Goal: Task Accomplishment & Management: Use online tool/utility

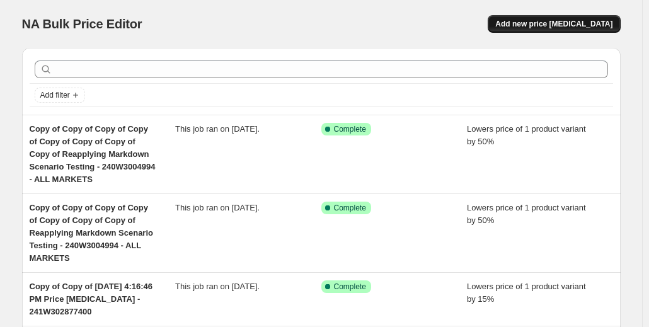
click at [564, 32] on button "Add new price change job" at bounding box center [554, 24] width 132 height 18
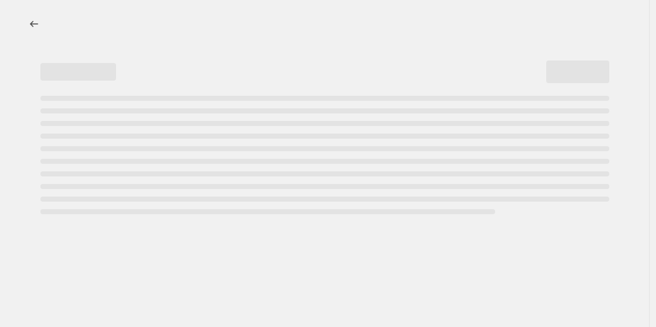
select select "percentage"
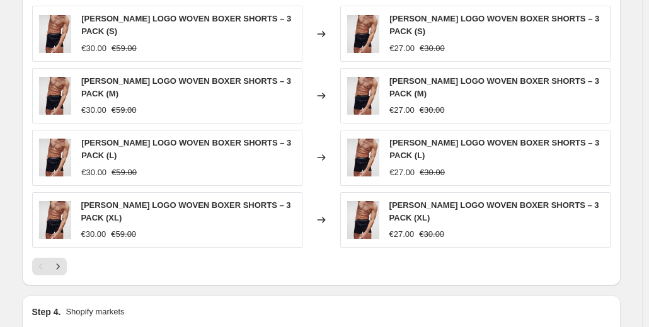
scroll to position [1001, 0]
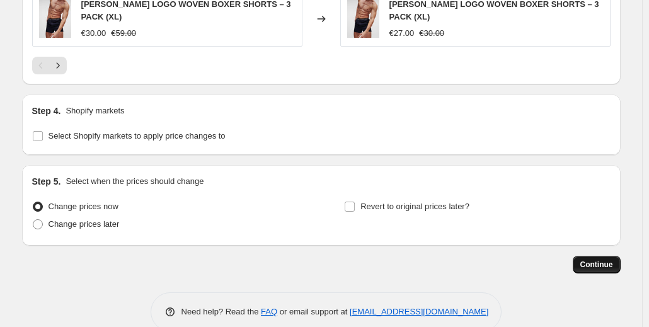
click at [594, 260] on span "Continue" at bounding box center [597, 265] width 33 height 10
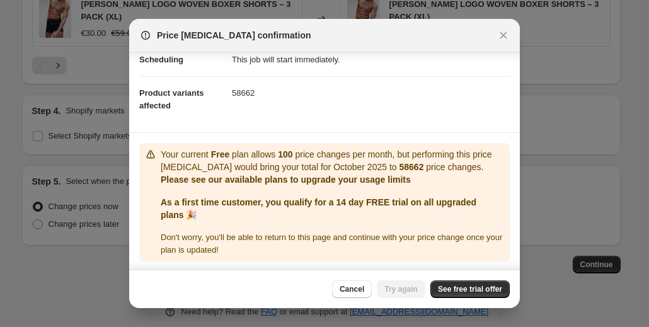
scroll to position [0, 0]
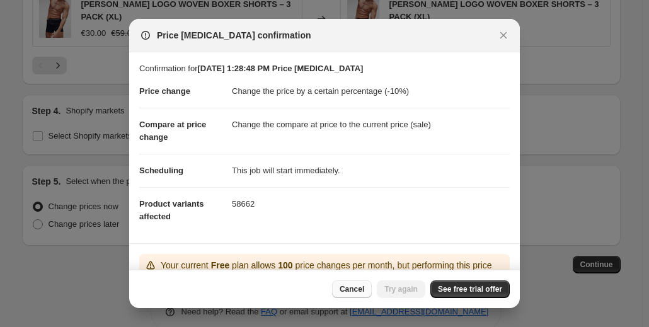
click at [363, 291] on span "Cancel" at bounding box center [352, 289] width 25 height 10
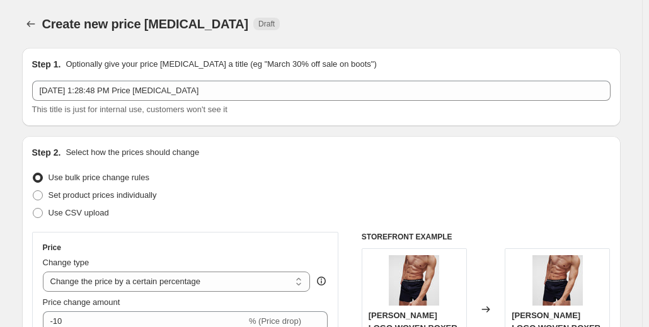
scroll to position [1001, 0]
